Goal: Transaction & Acquisition: Download file/media

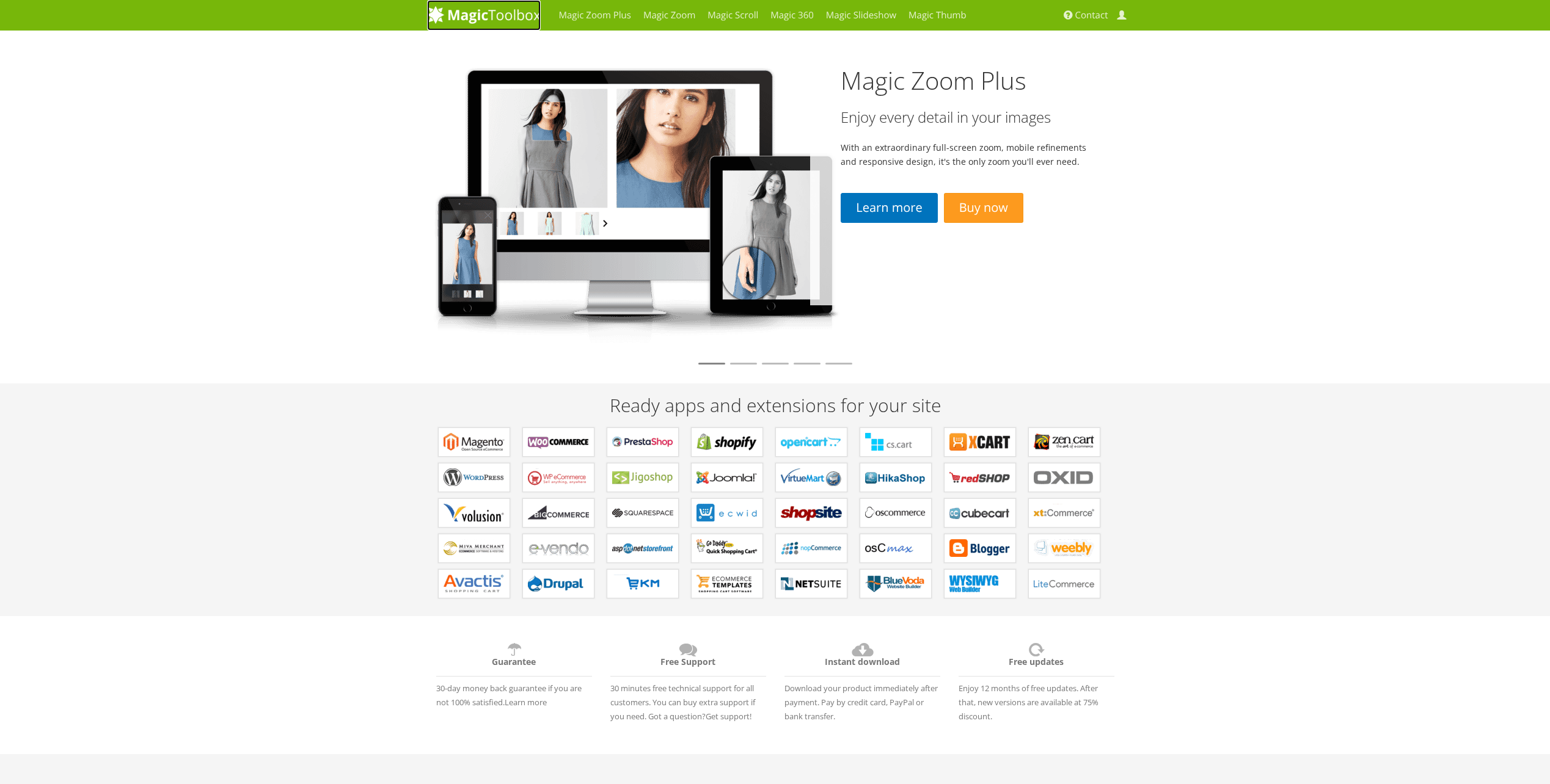
click at [503, 16] on img at bounding box center [484, 14] width 113 height 18
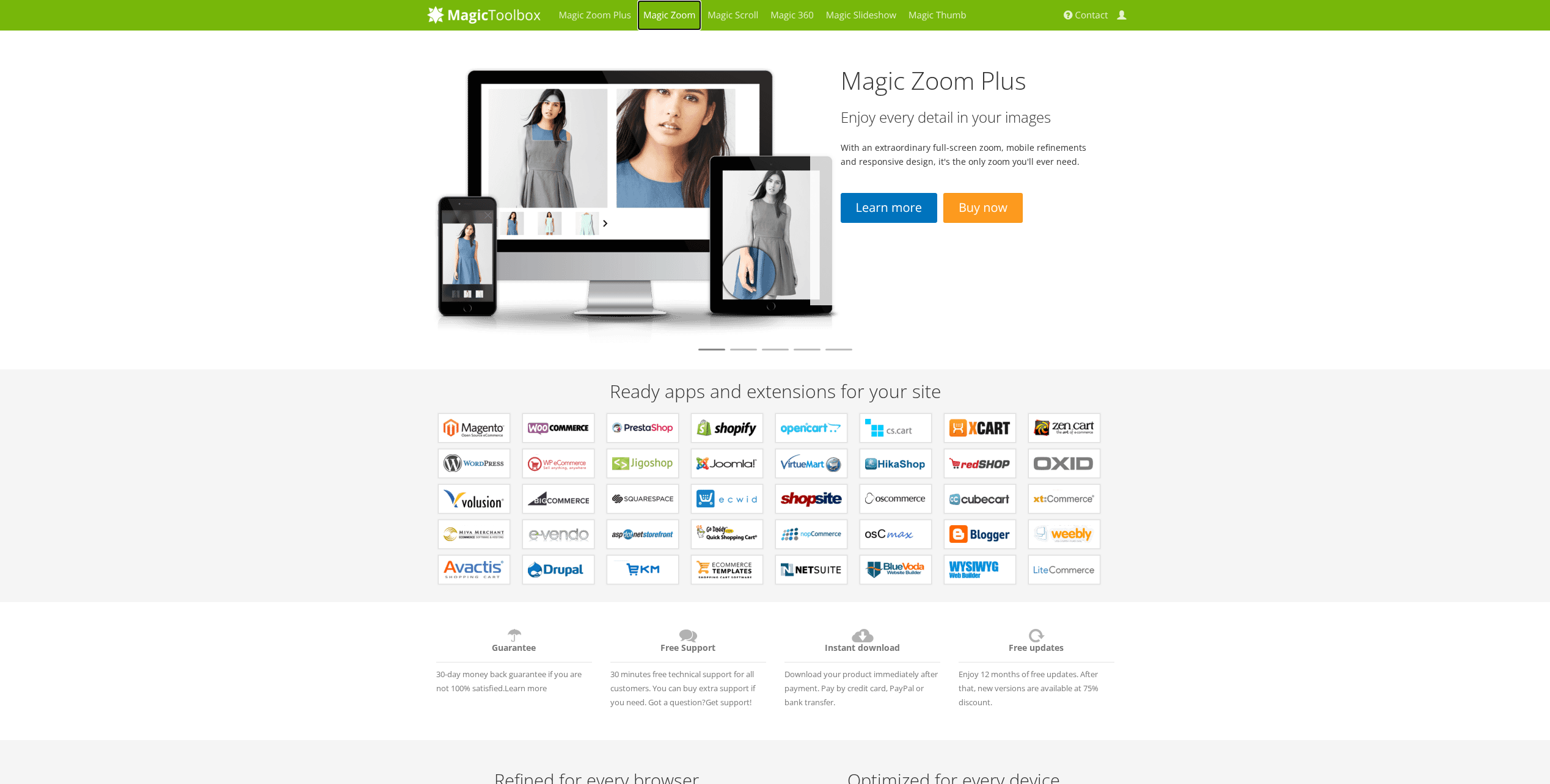
click at [670, 13] on link "Magic Zoom" at bounding box center [669, 15] width 64 height 30
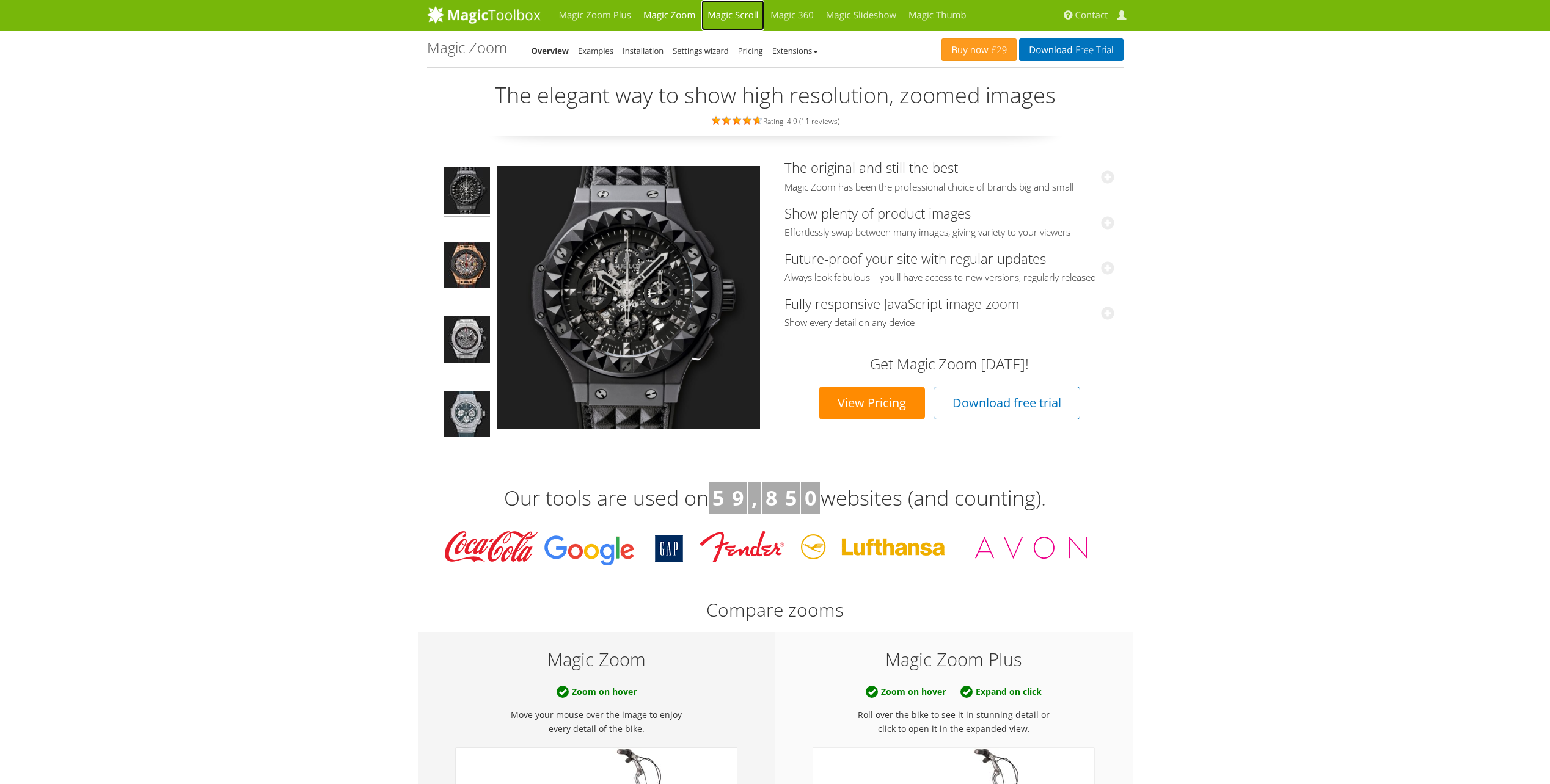
click at [719, 20] on link "Magic Scroll" at bounding box center [733, 15] width 63 height 30
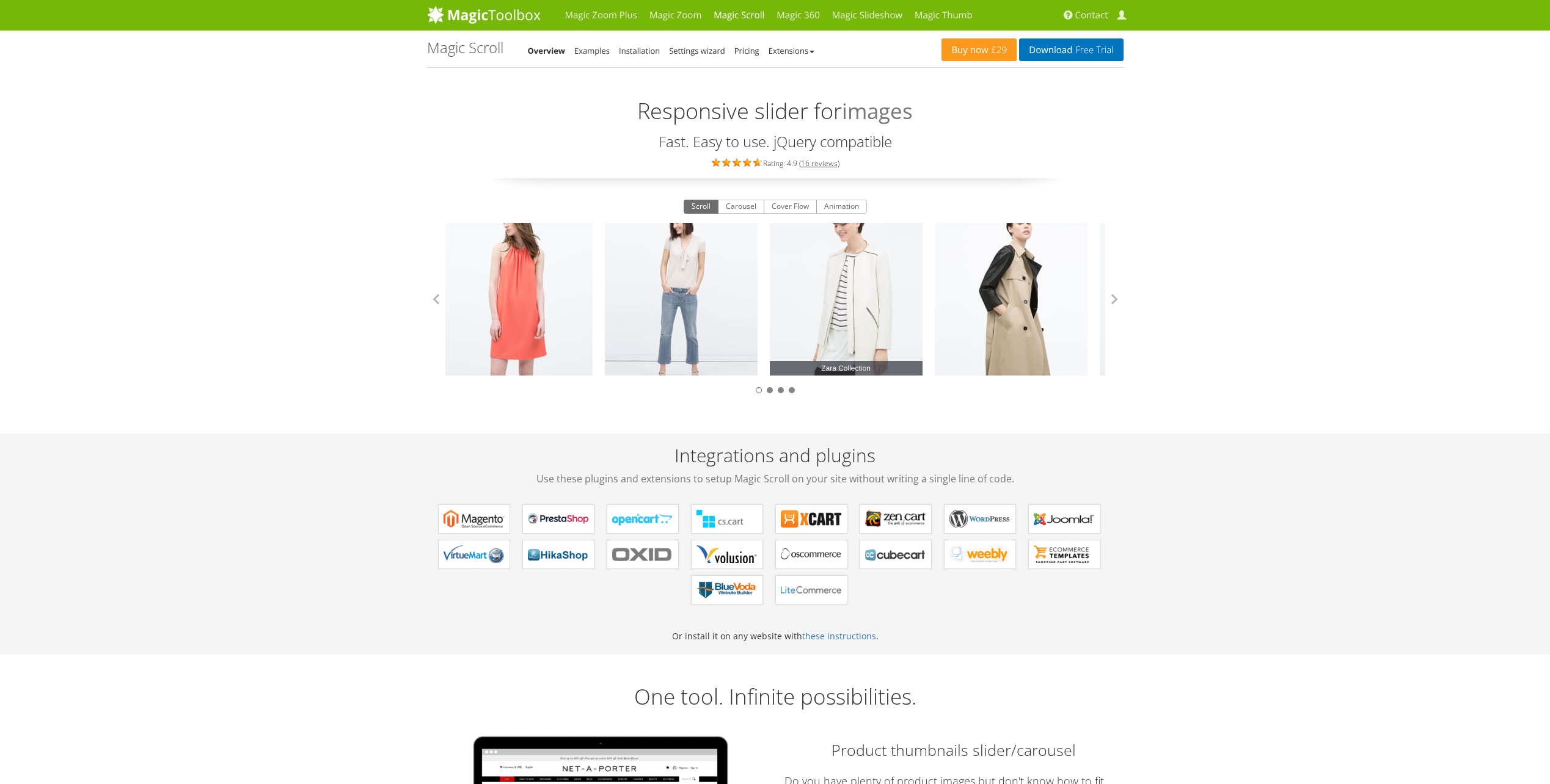
drag, startPoint x: 786, startPoint y: 310, endPoint x: 512, endPoint y: 296, distance: 274.4
click at [770, 298] on link "Zara Collection" at bounding box center [846, 299] width 152 height 152
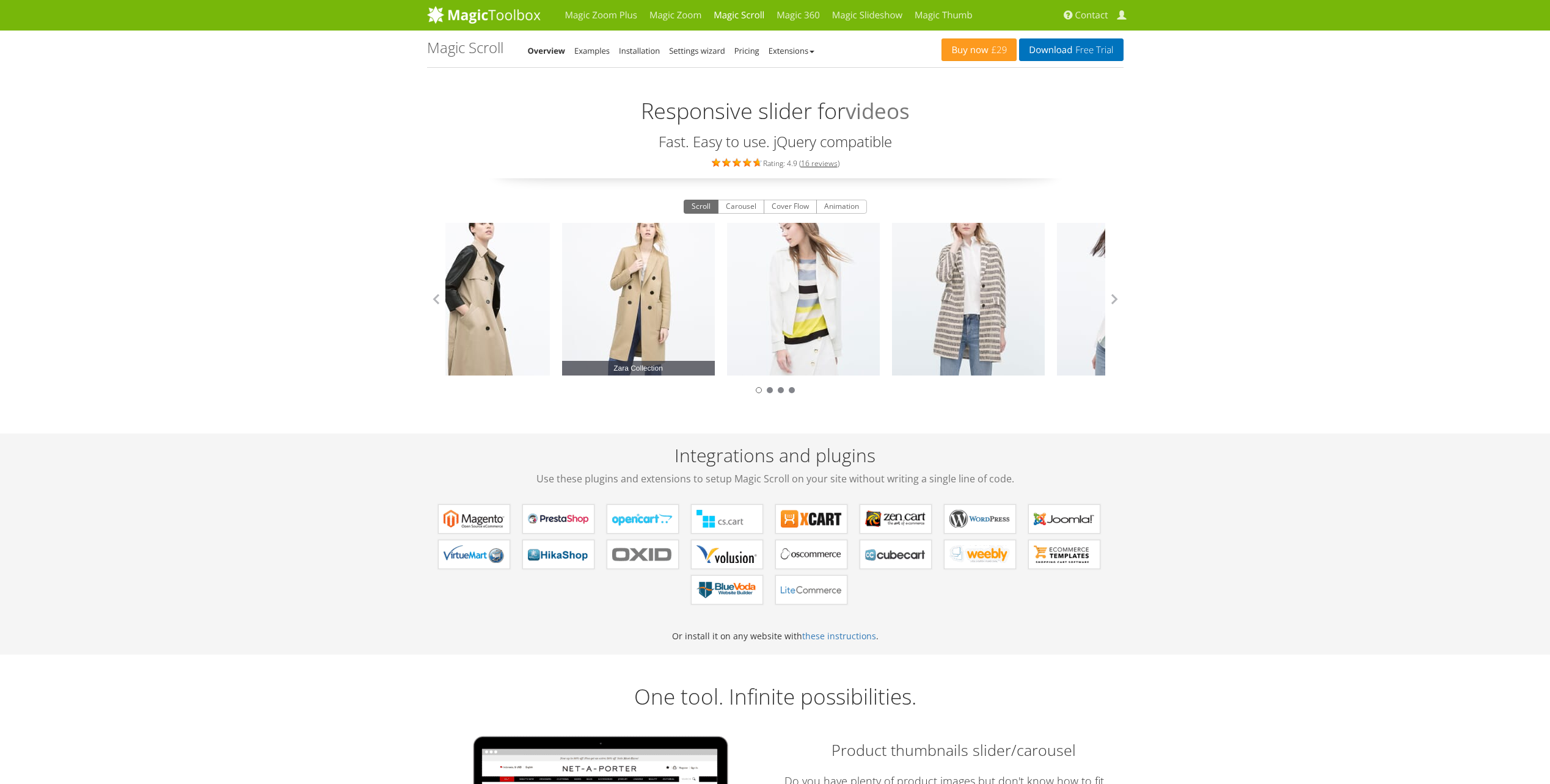
drag, startPoint x: 914, startPoint y: 308, endPoint x: 445, endPoint y: 263, distance: 471.2
click at [562, 263] on link "Zara Collection" at bounding box center [638, 299] width 152 height 152
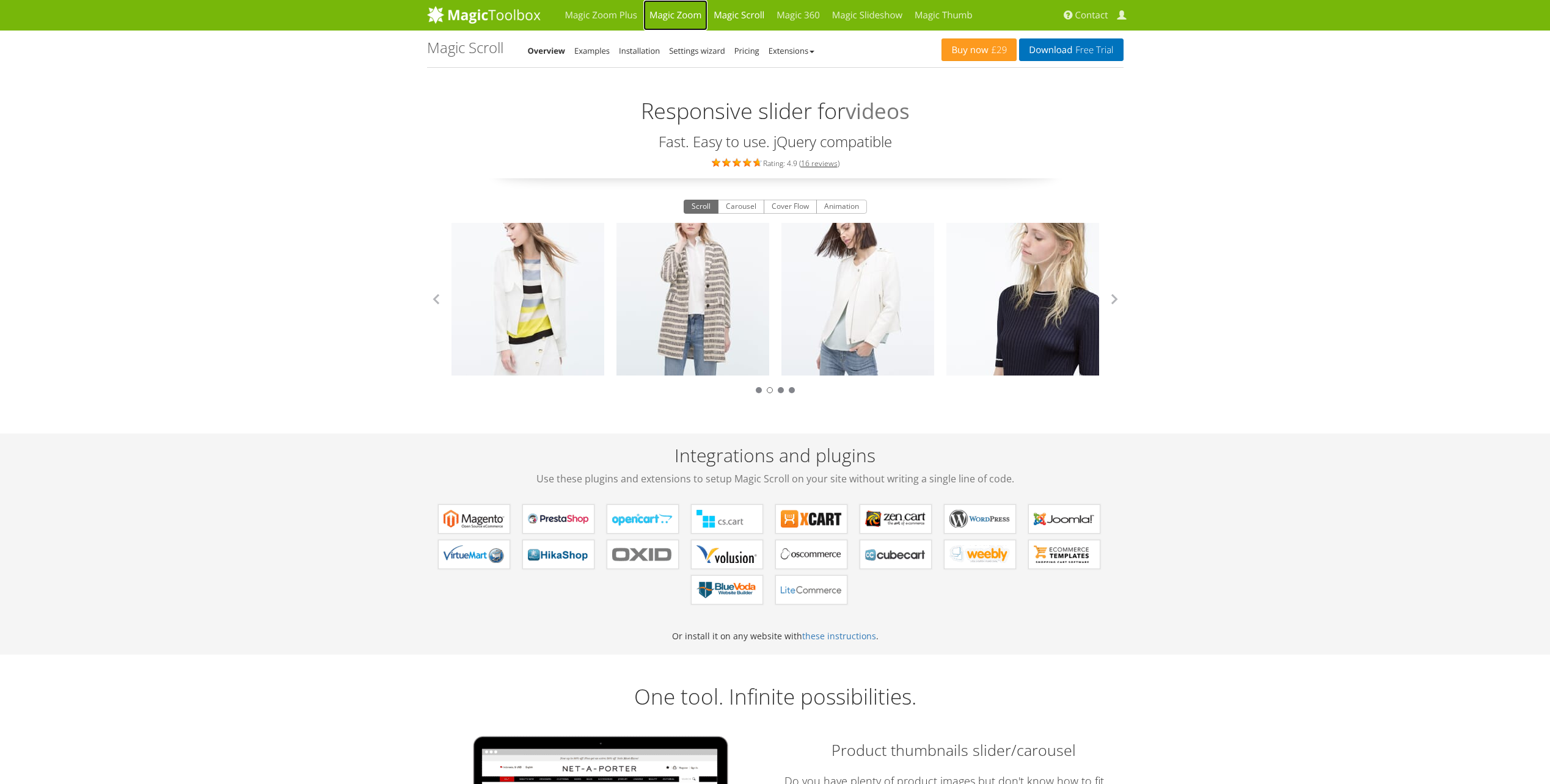
click at [680, 16] on link "Magic Zoom" at bounding box center [675, 15] width 64 height 30
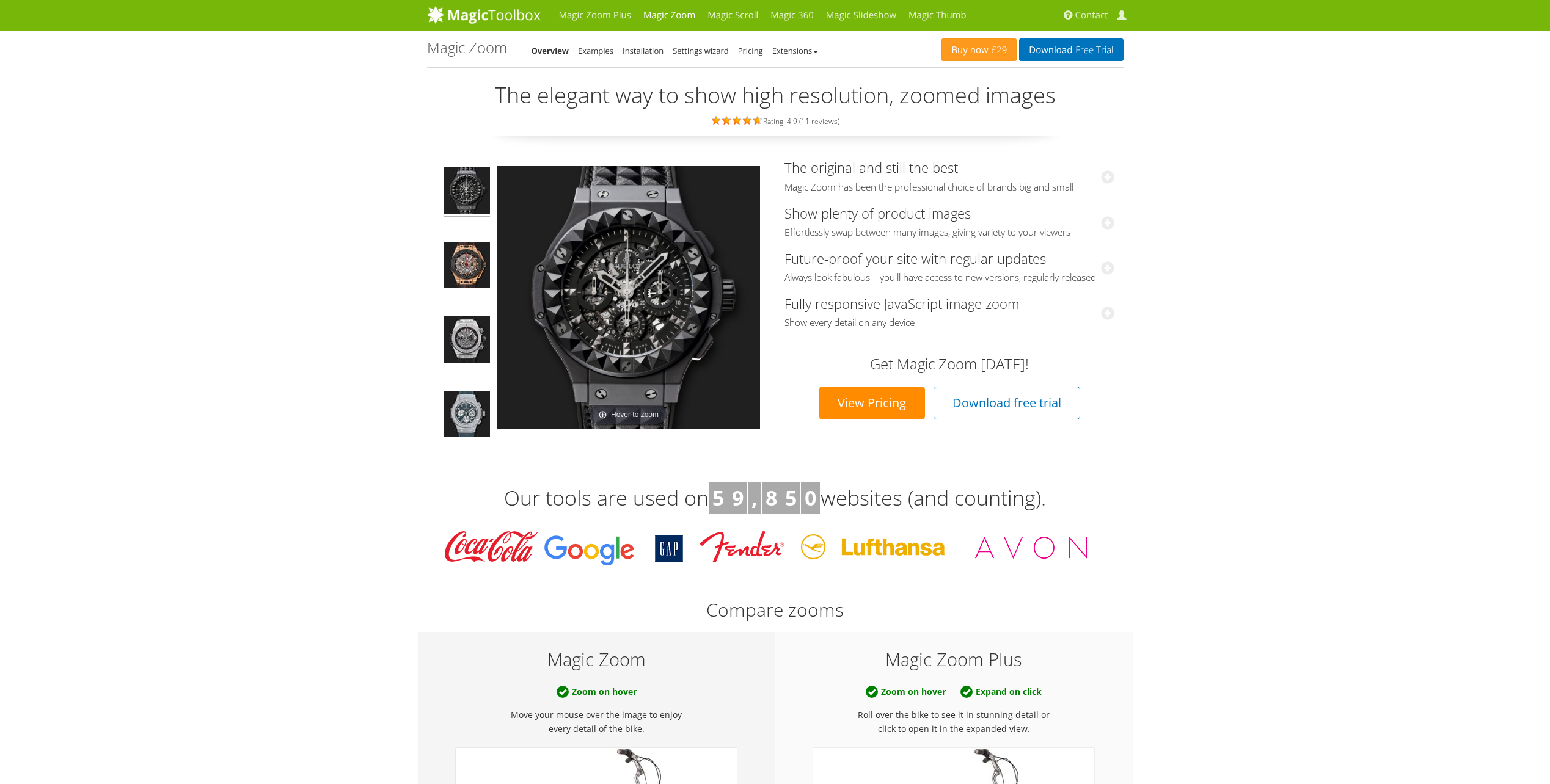
click at [475, 202] on img at bounding box center [467, 192] width 47 height 50
click at [471, 268] on img at bounding box center [467, 266] width 47 height 50
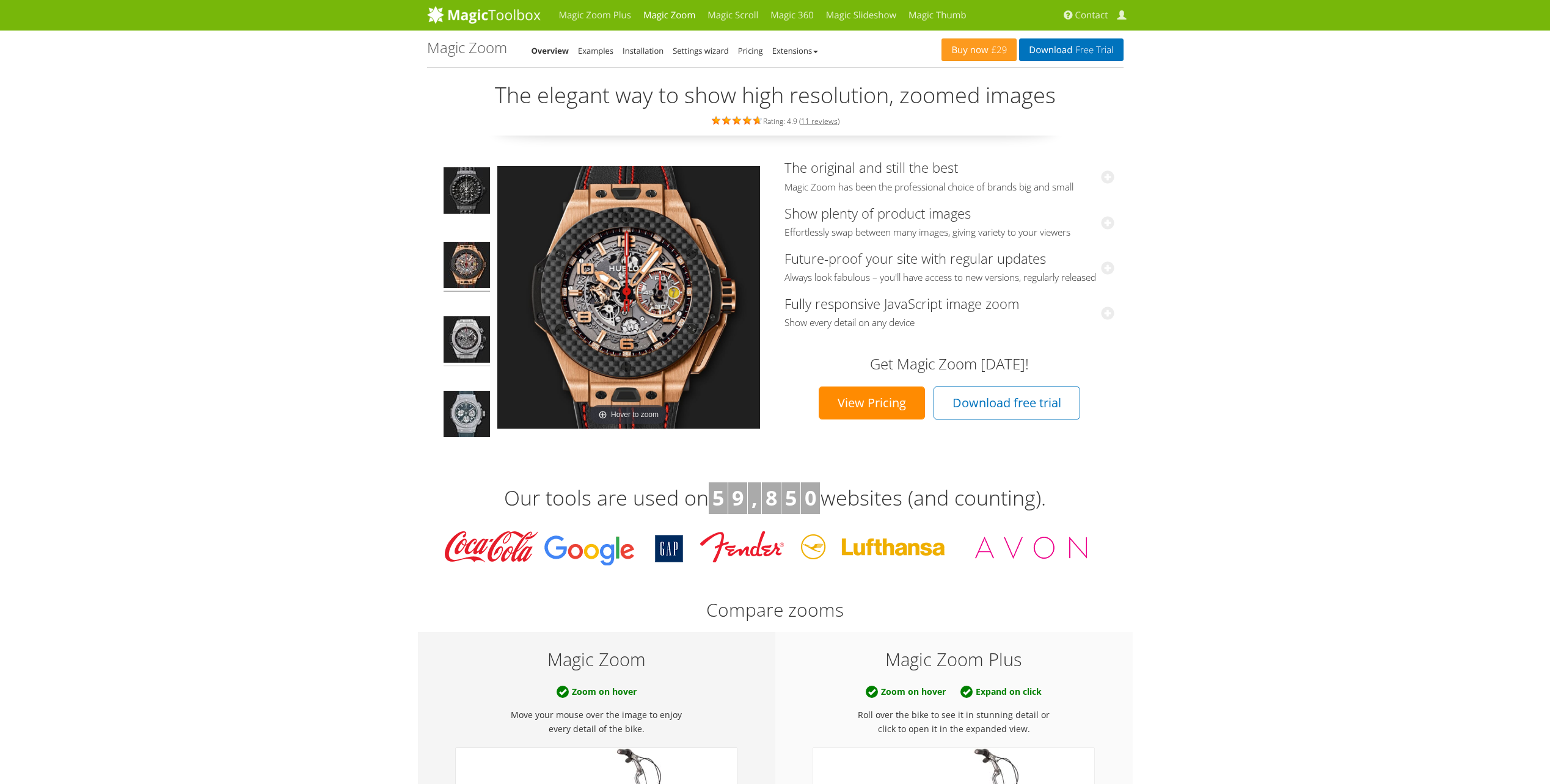
click at [464, 339] on img at bounding box center [467, 341] width 47 height 50
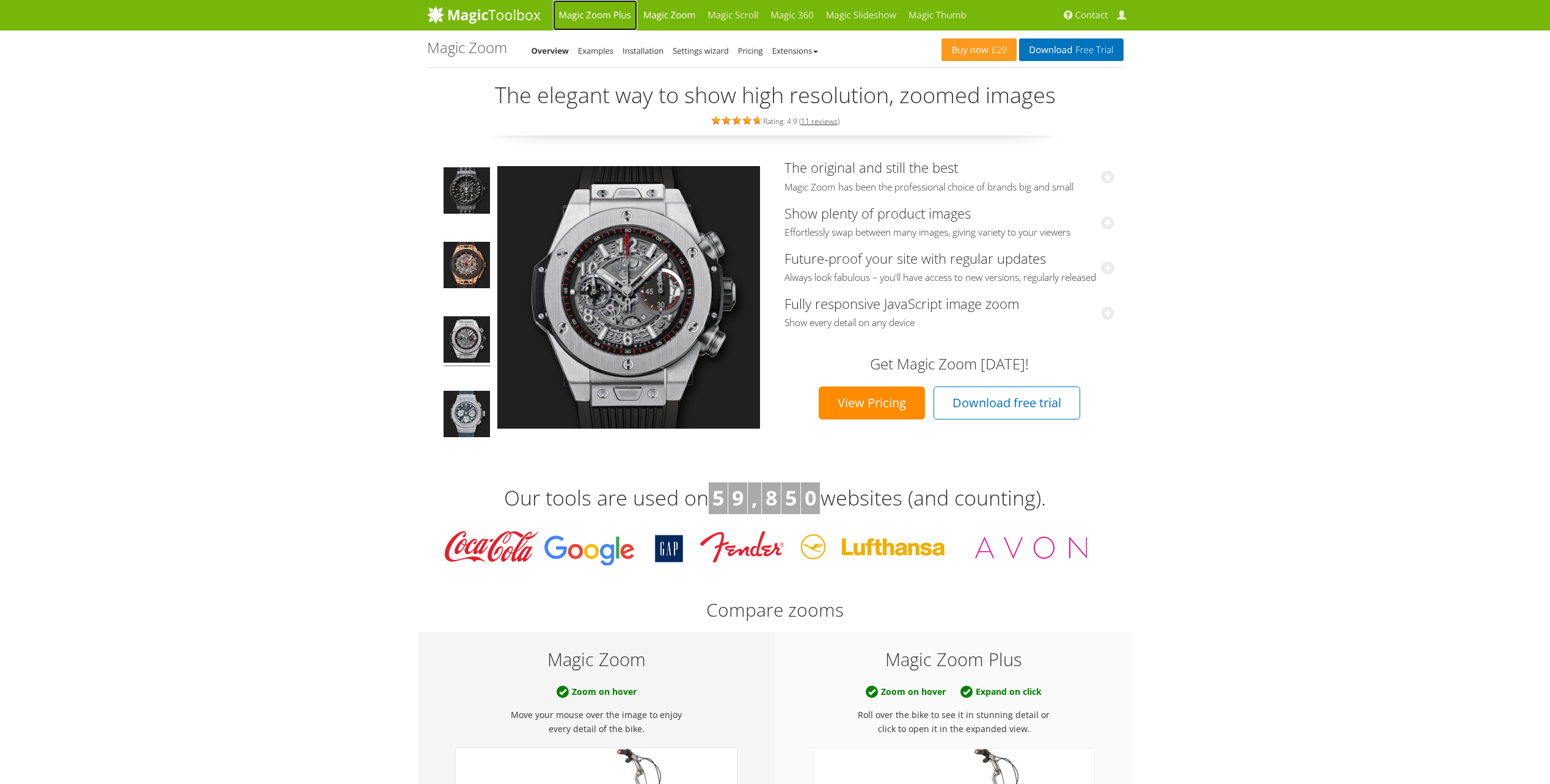
click at [587, 15] on link "Magic Zoom Plus" at bounding box center [595, 15] width 84 height 30
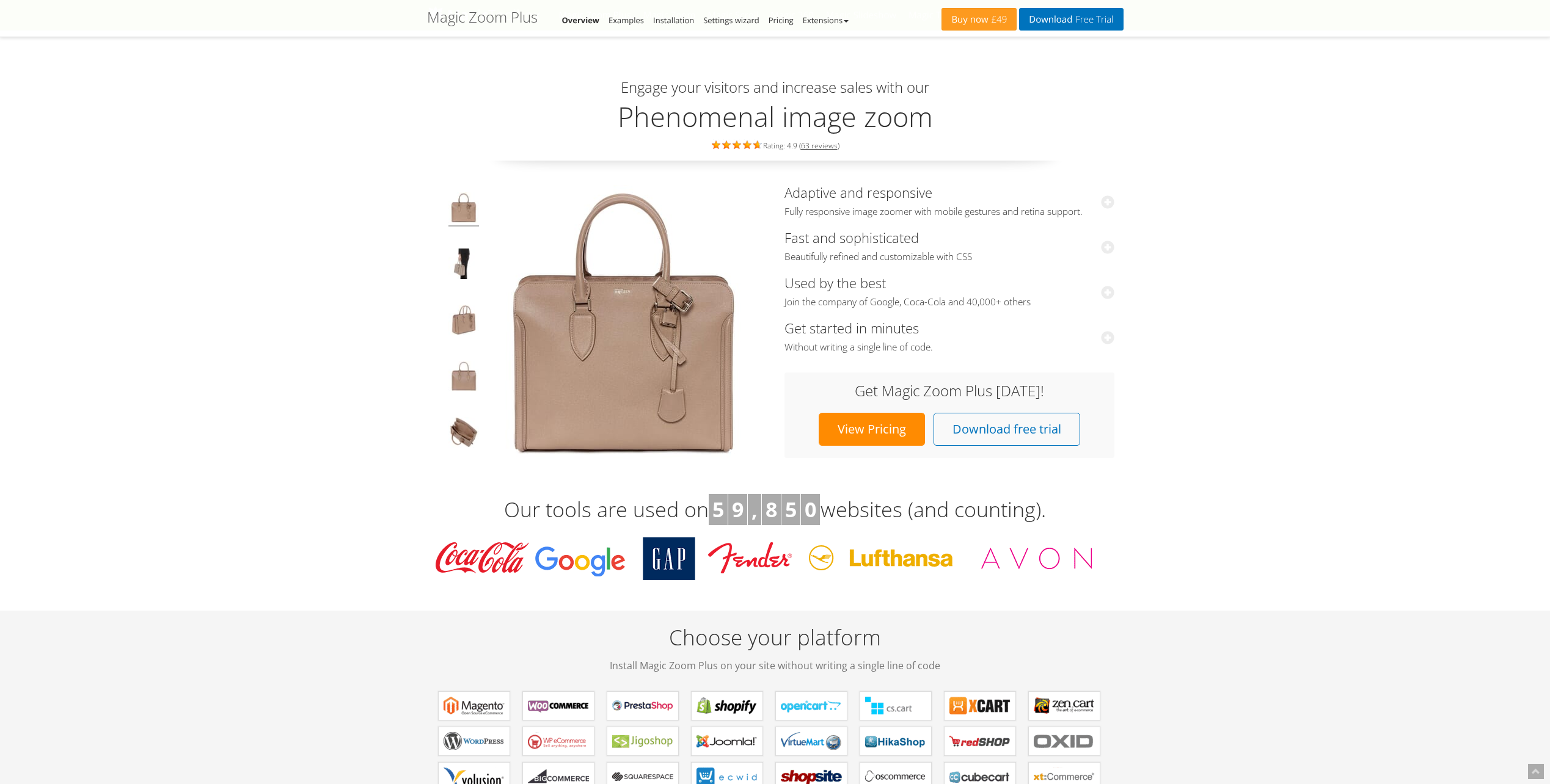
scroll to position [183, 0]
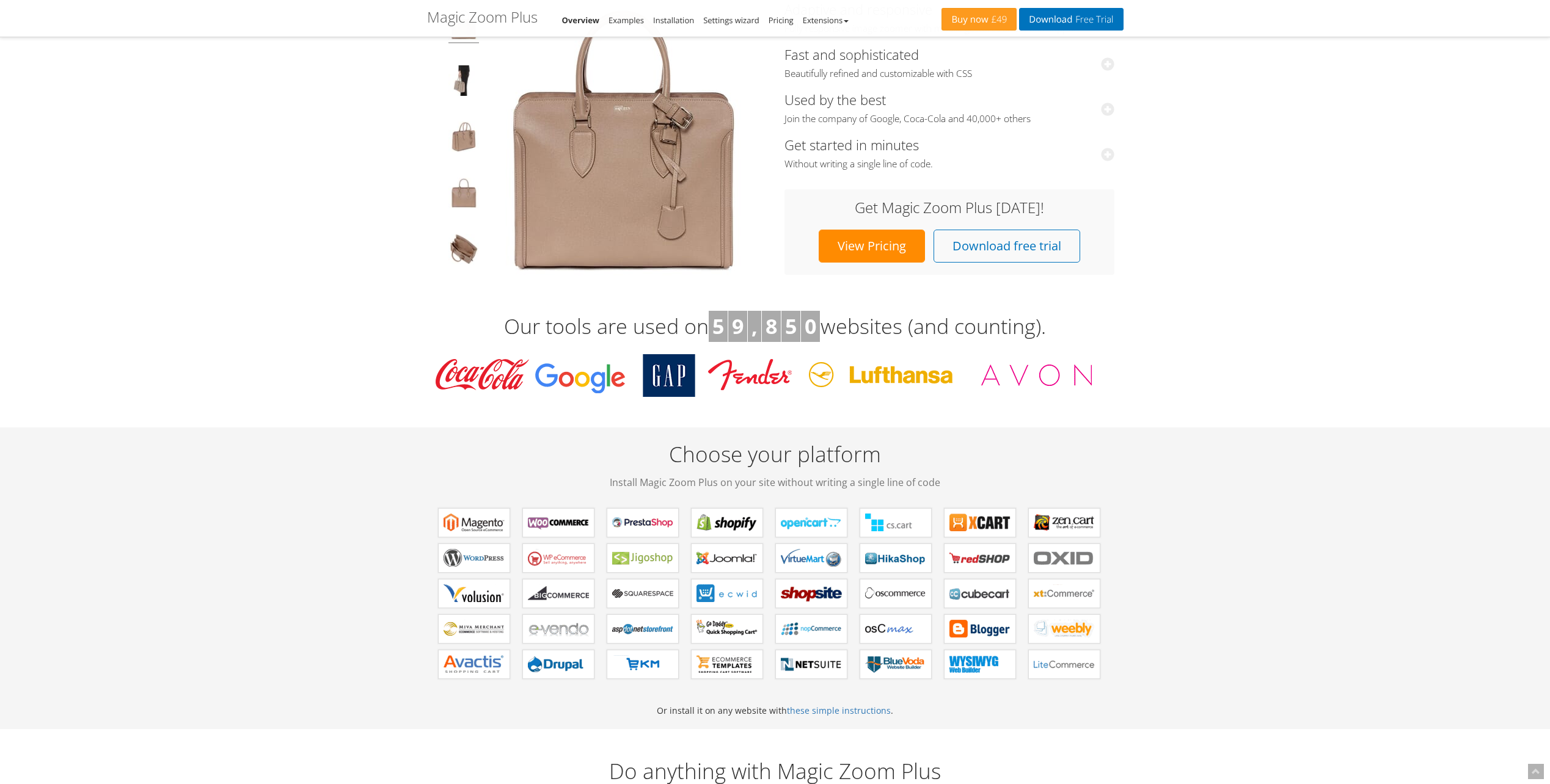
click at [830, 244] on link "View Pricing" at bounding box center [871, 246] width 106 height 33
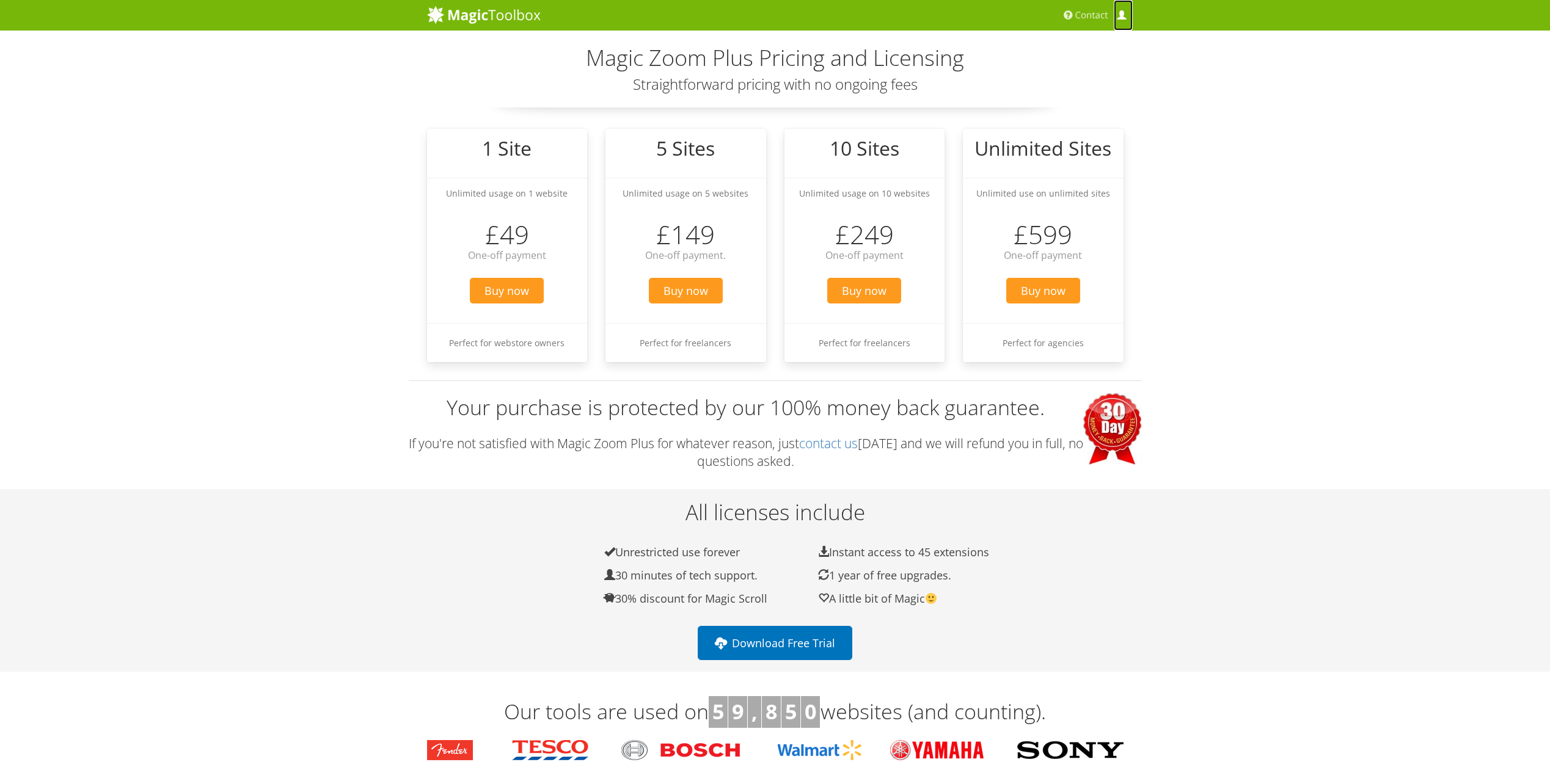
click at [1126, 16] on span at bounding box center [1121, 15] width 9 height 9
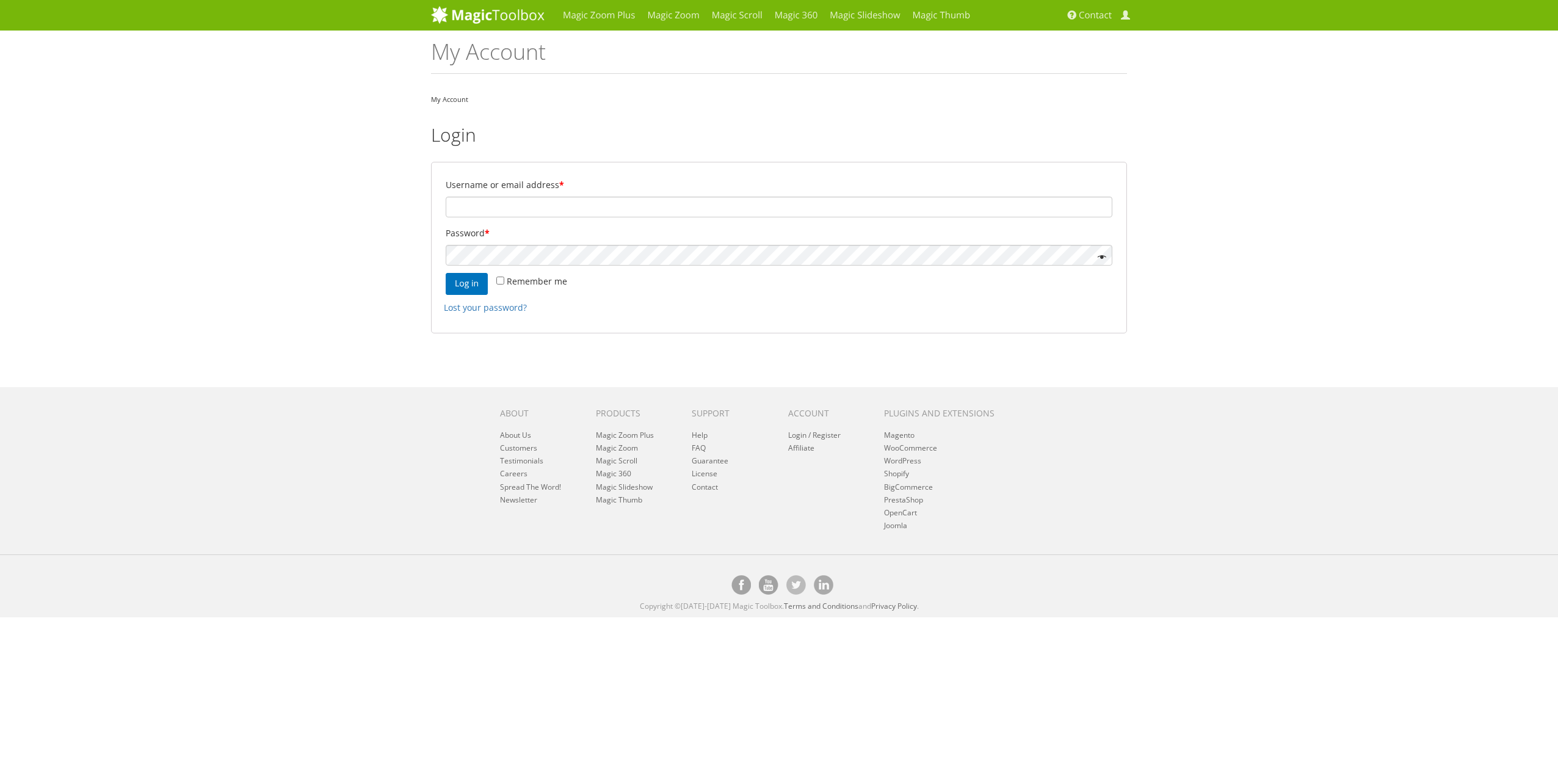
click at [551, 193] on p "Username or email address *" at bounding box center [779, 196] width 671 height 45
click at [551, 203] on input "Username or email address *" at bounding box center [779, 207] width 667 height 21
paste input "web.developers@rapidonline.com"
type input "web.developers@rapidonline.com"
click at [475, 281] on button "Log in" at bounding box center [467, 283] width 42 height 22
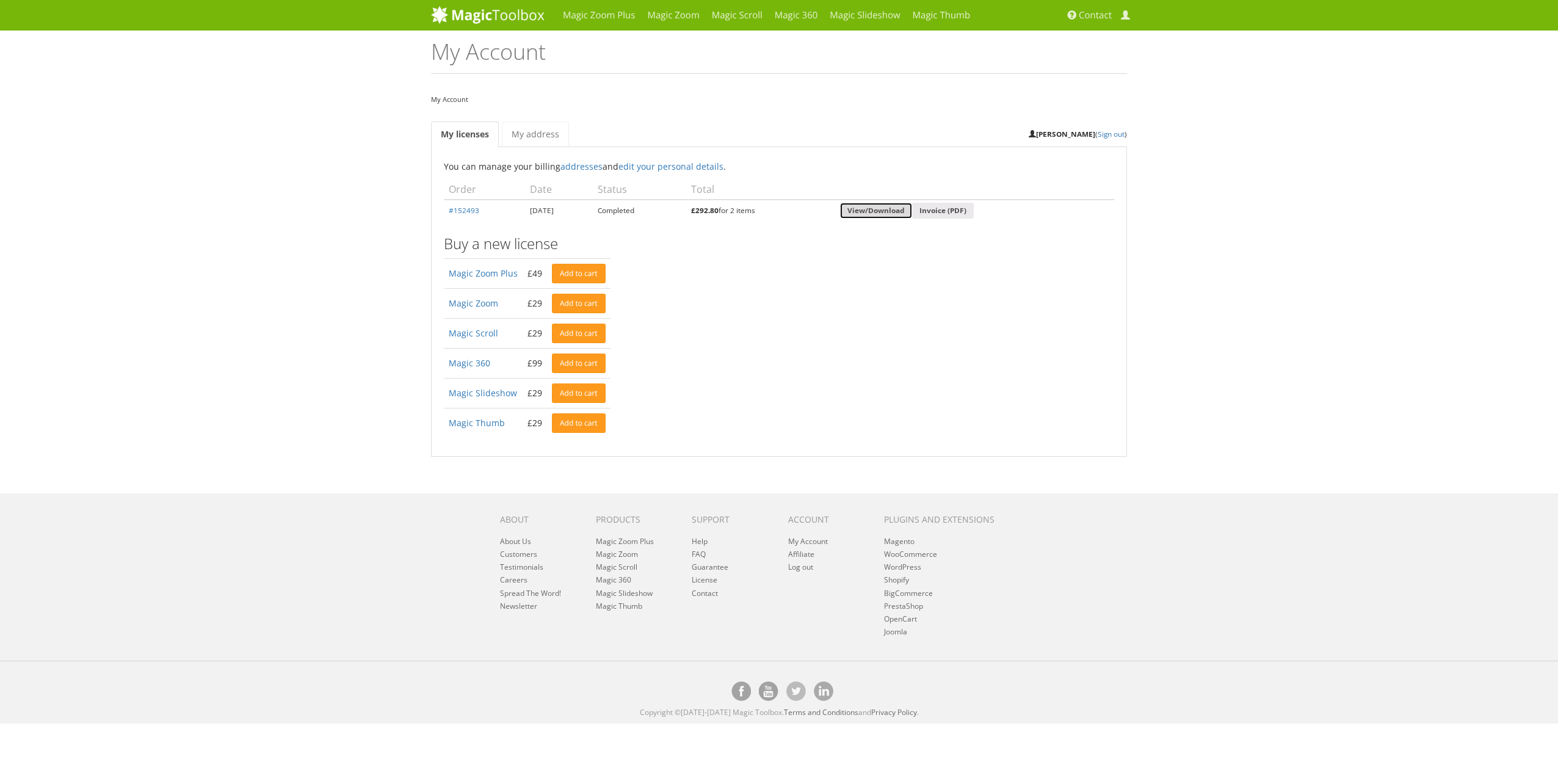
click at [901, 208] on link "View/Download" at bounding box center [876, 211] width 72 height 16
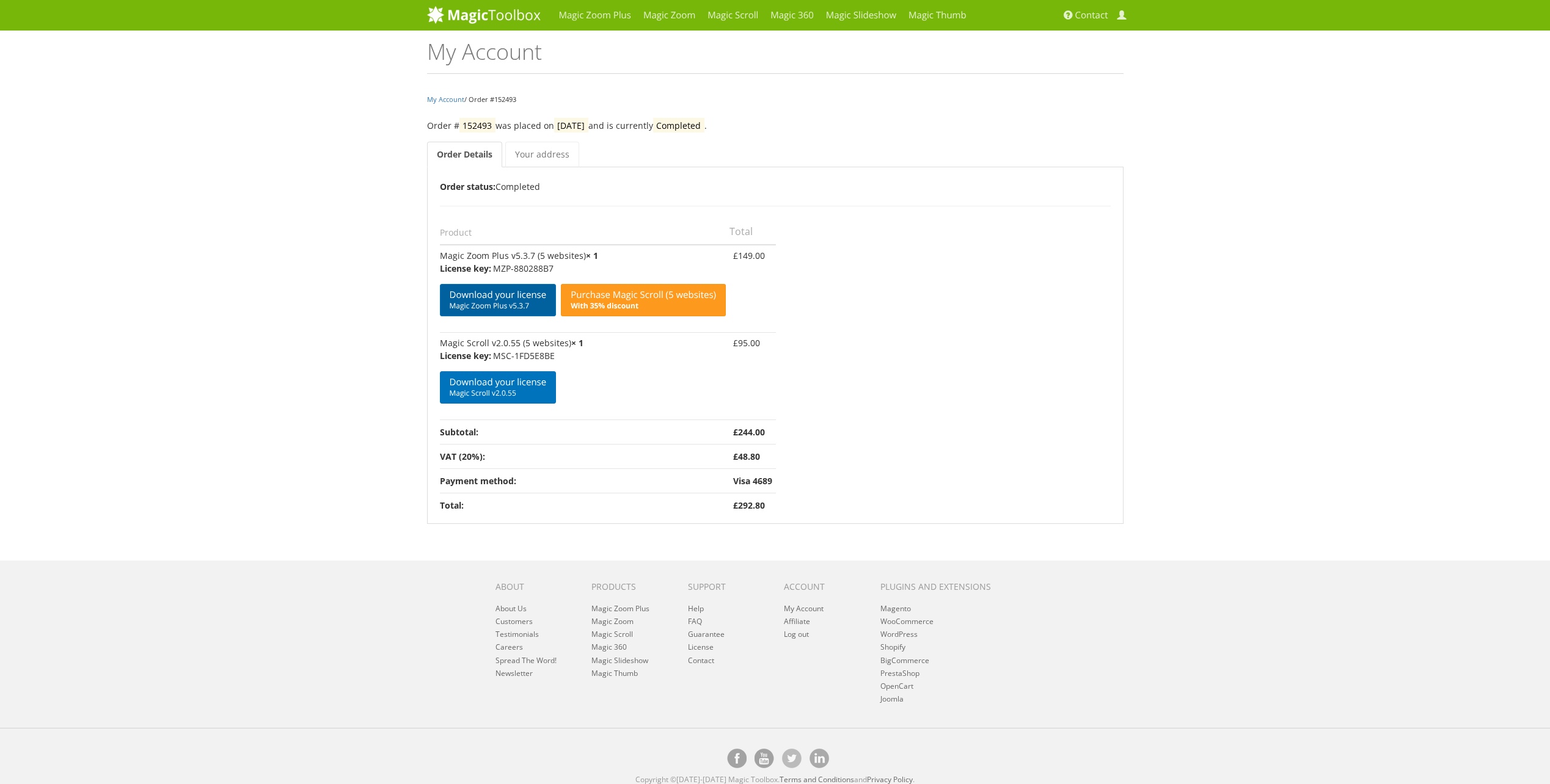
click at [470, 304] on span "Magic Zoom Plus v5.3.7" at bounding box center [498, 306] width 97 height 10
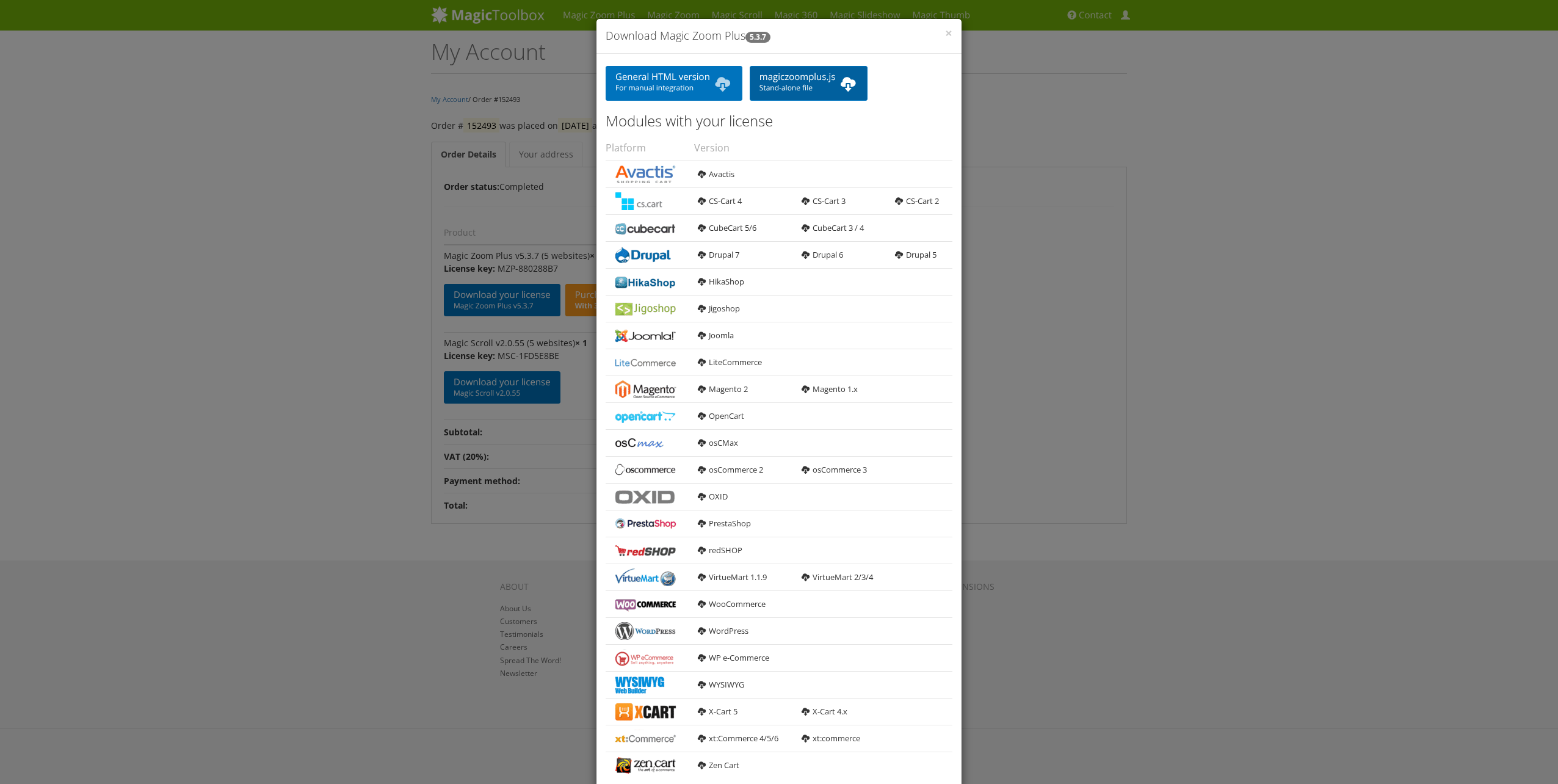
click at [855, 89] on link "magiczoomplus.js Stand-alone file" at bounding box center [809, 83] width 118 height 35
